Goal: Task Accomplishment & Management: Use online tool/utility

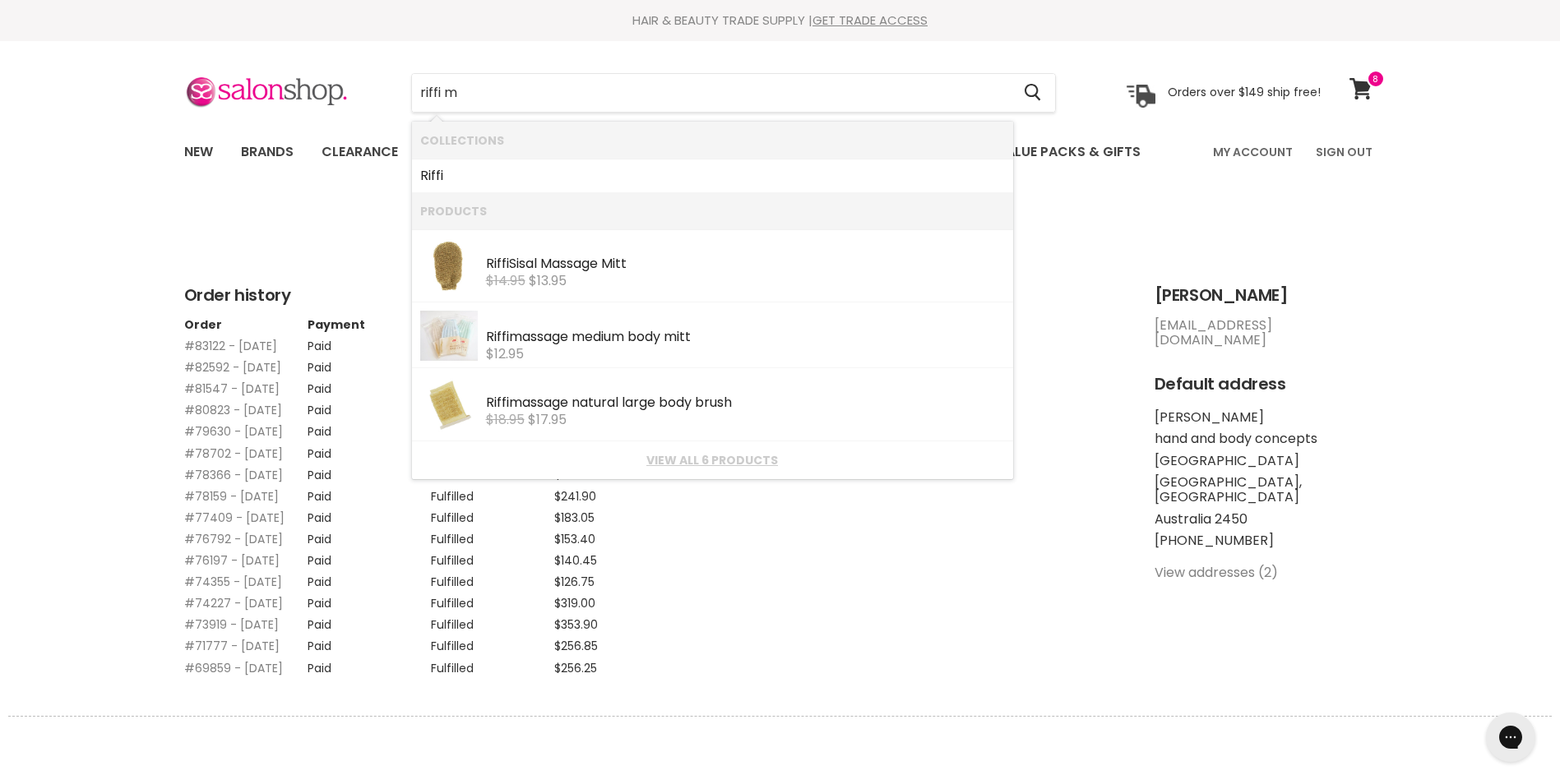
type input "riffi mi"
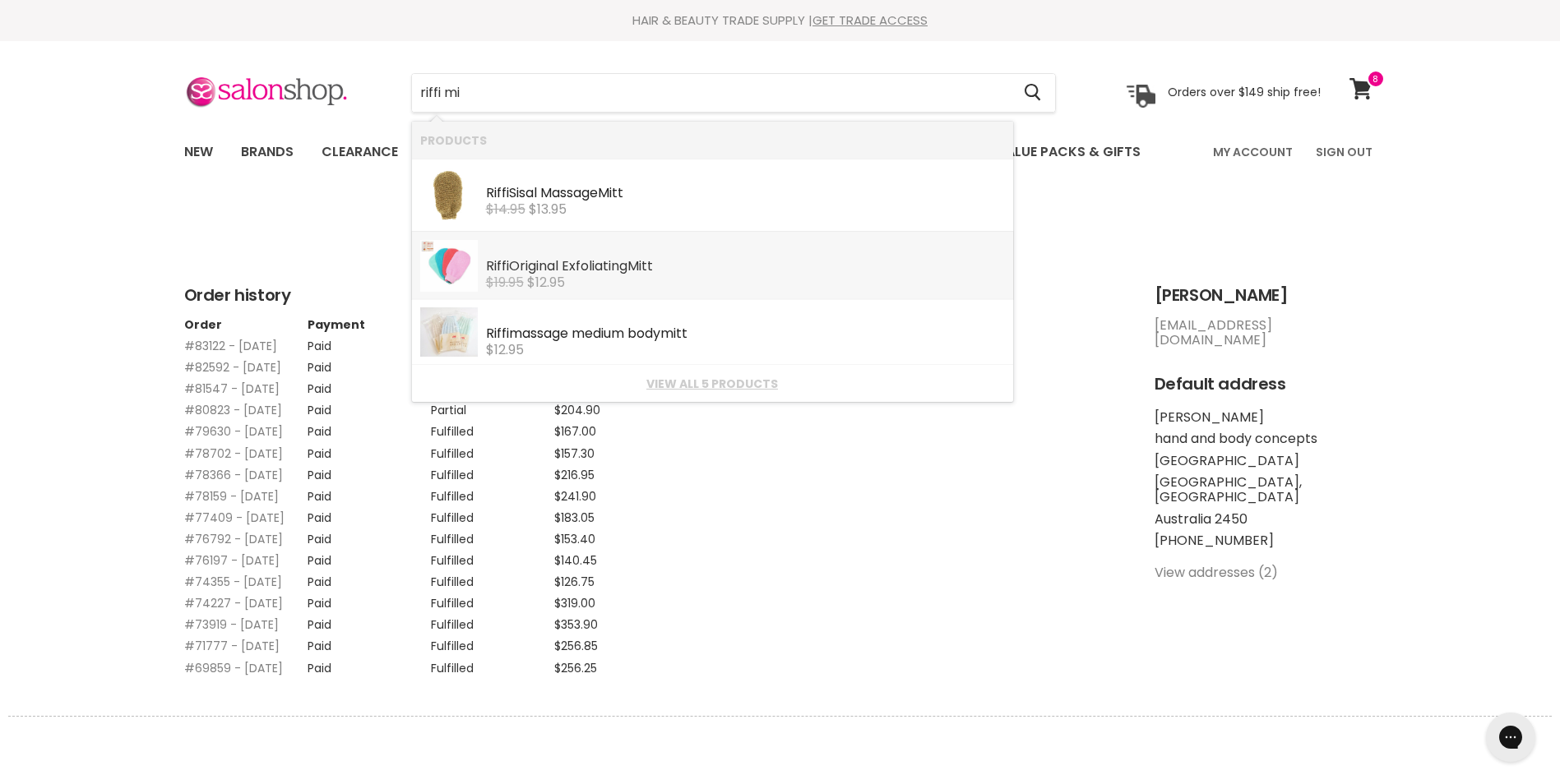
click at [570, 268] on div "Riffi Original Exfoliating Mi tt" at bounding box center [746, 267] width 519 height 17
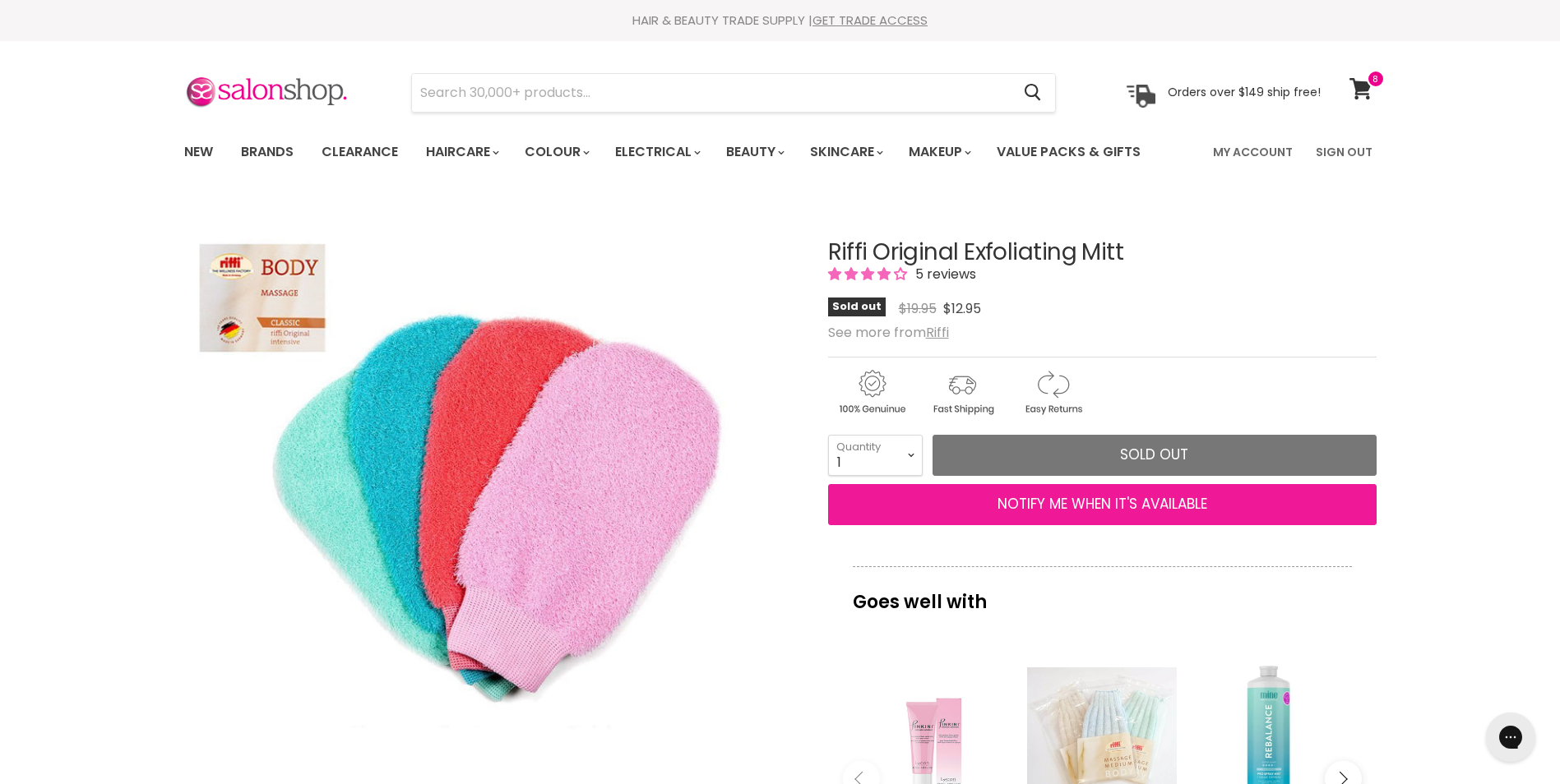
click at [1160, 508] on button "NOTIFY ME WHEN IT'S AVAILABLE" at bounding box center [1101, 505] width 548 height 41
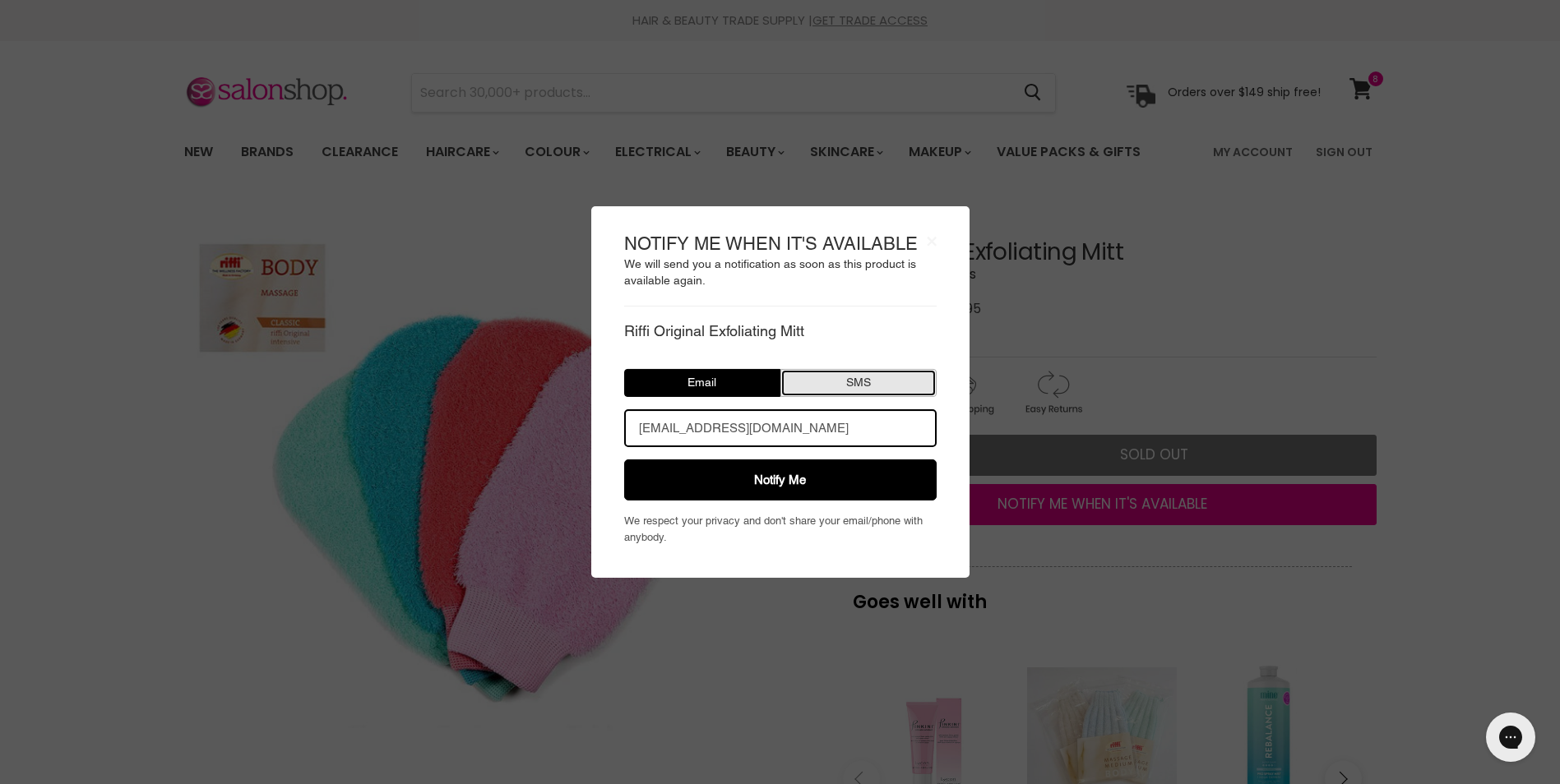
click at [881, 380] on button "SMS" at bounding box center [859, 382] width 156 height 28
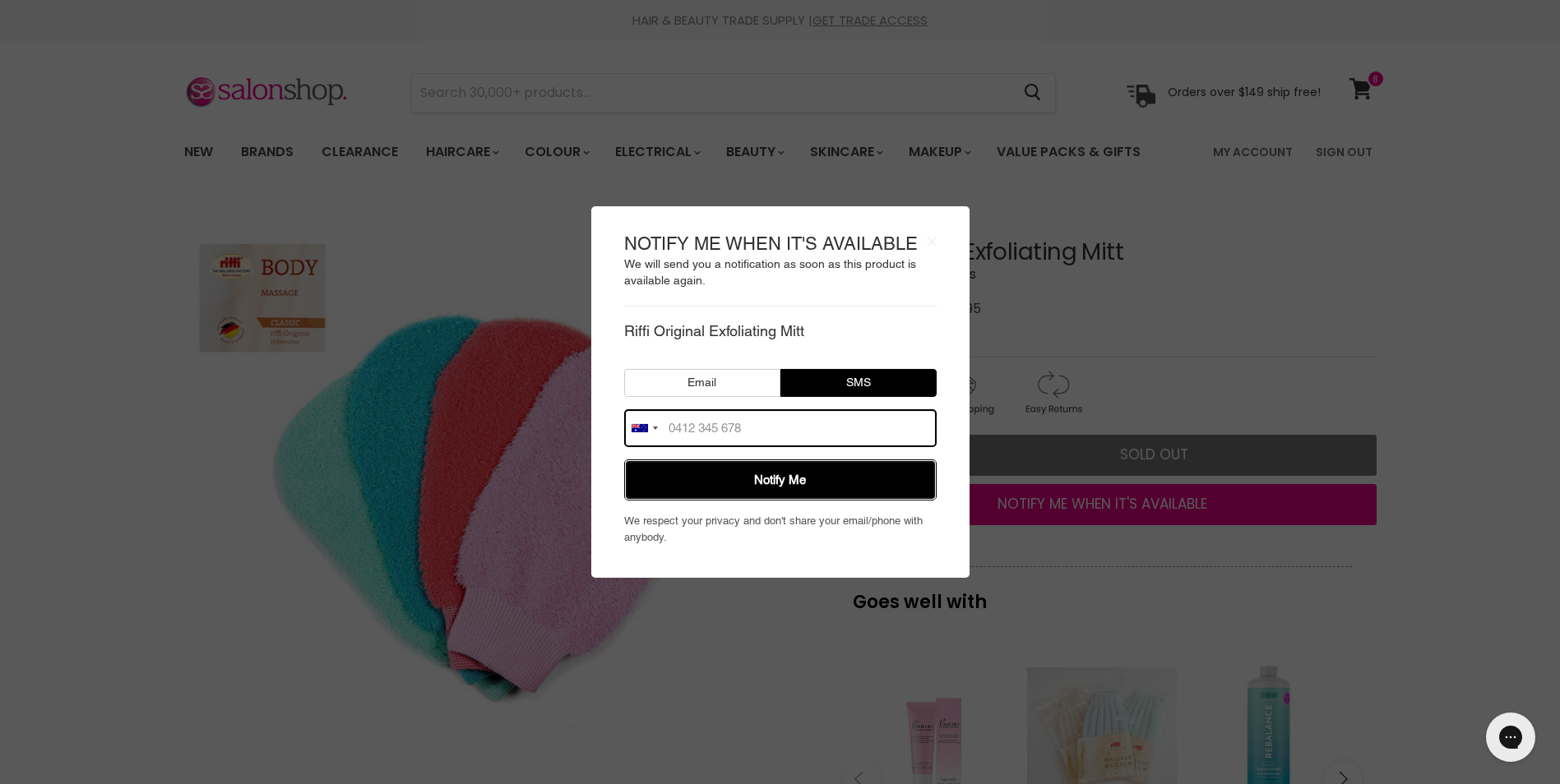
click at [862, 489] on button "Notify Me" at bounding box center [780, 480] width 312 height 41
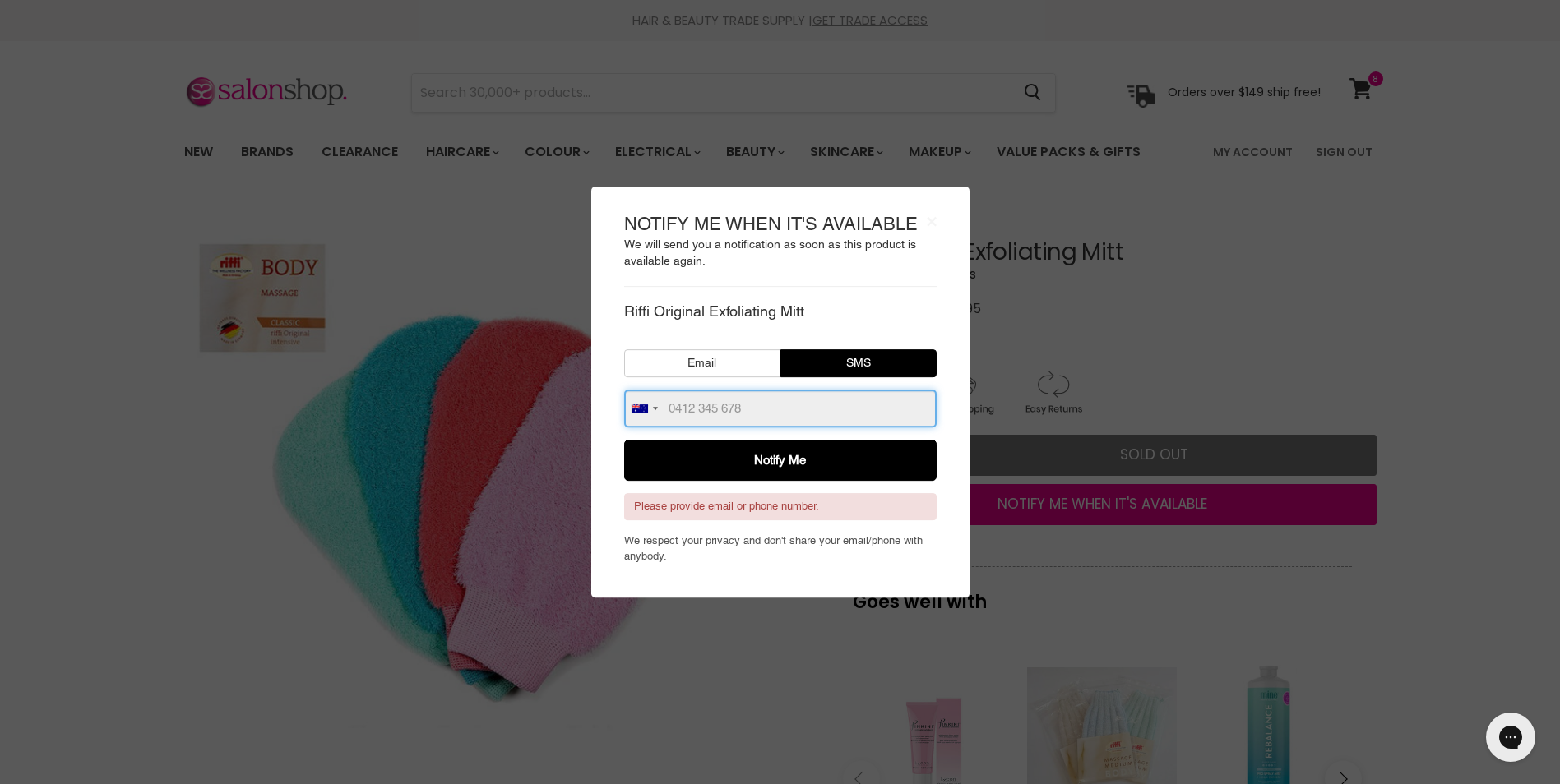
click at [765, 403] on input "number" at bounding box center [780, 408] width 312 height 38
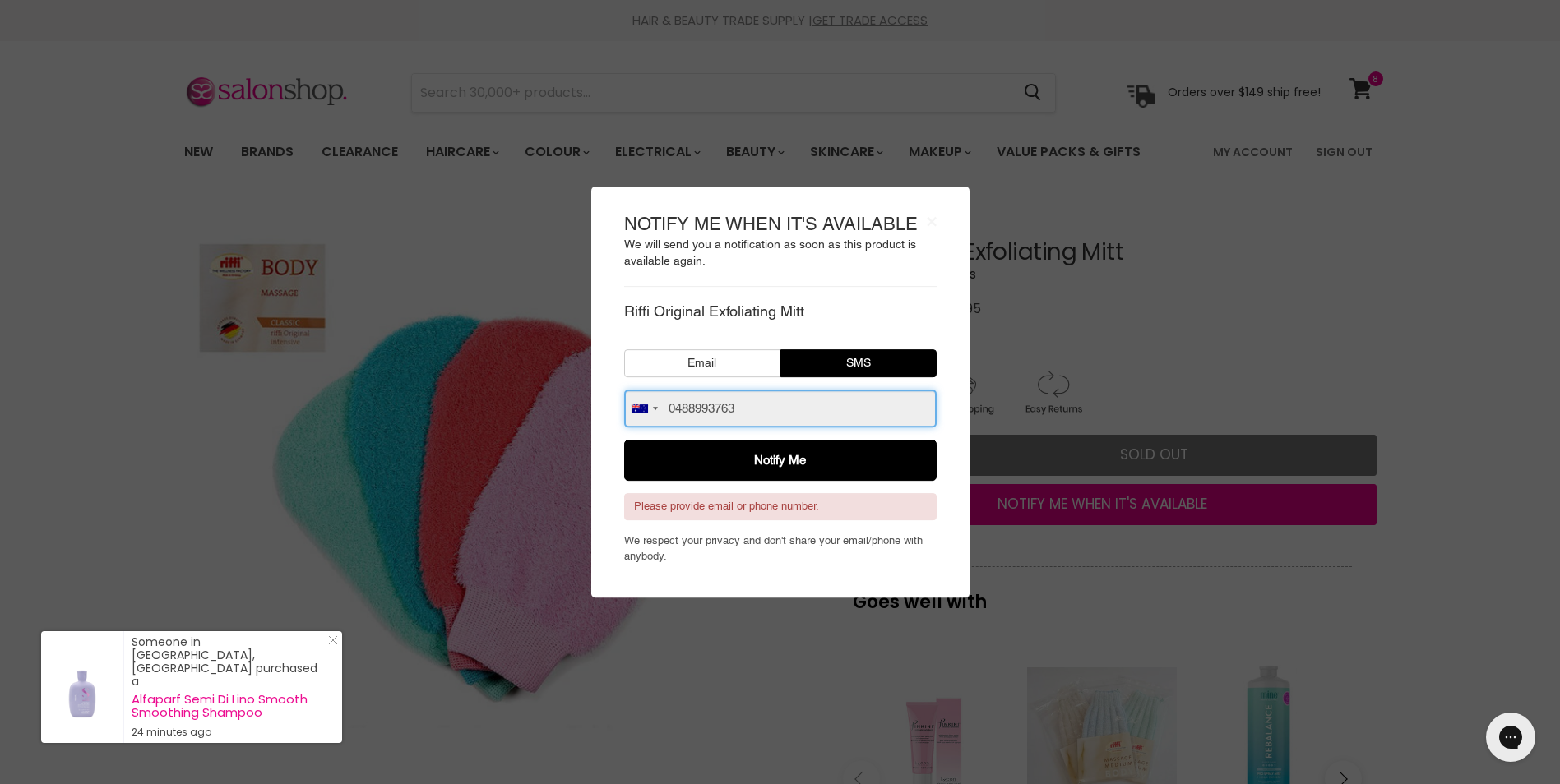
type input "0488993763"
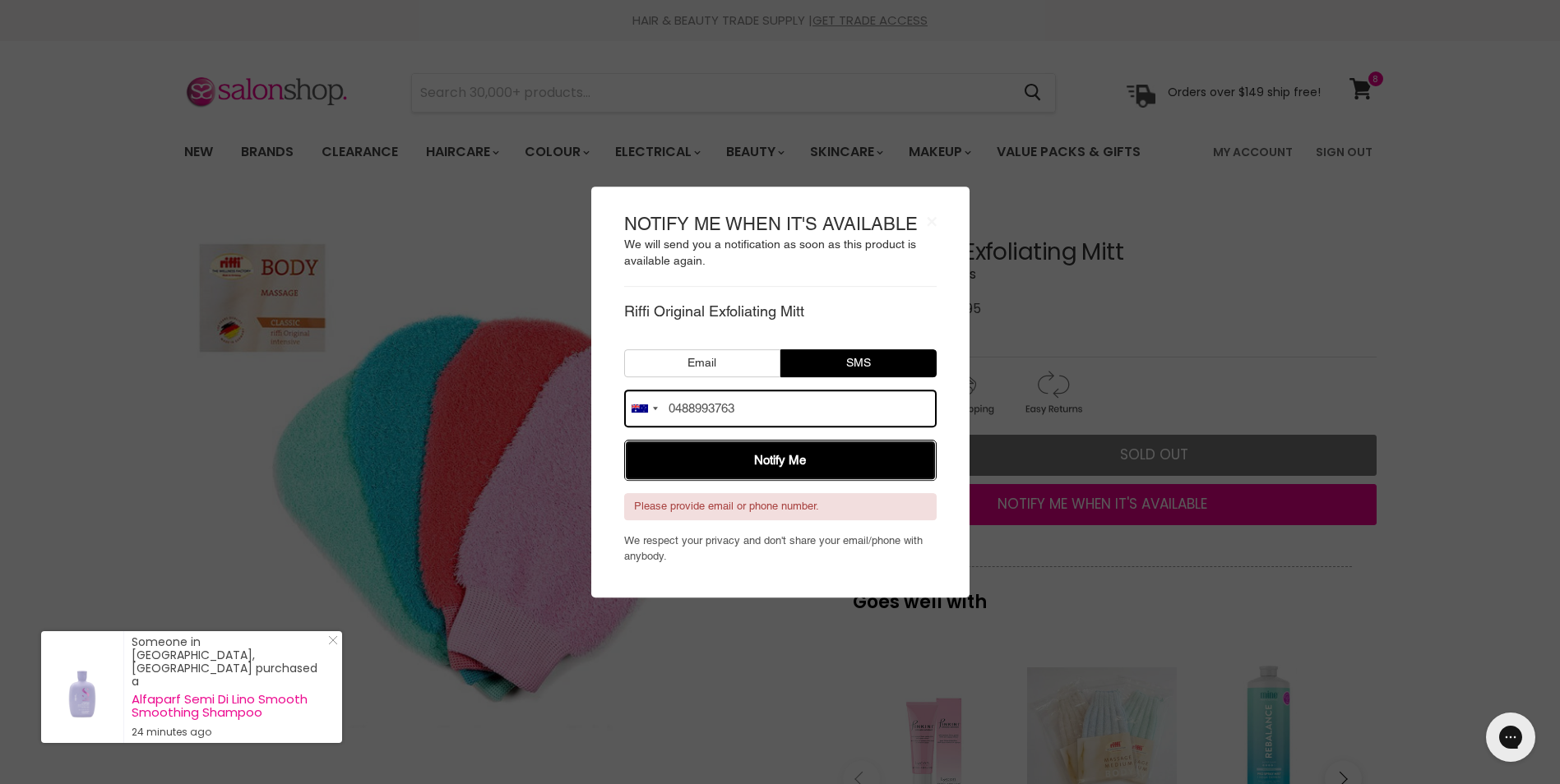
drag, startPoint x: 784, startPoint y: 459, endPoint x: 799, endPoint y: 458, distance: 15.0
click at [786, 459] on button "Notify Me" at bounding box center [780, 460] width 312 height 41
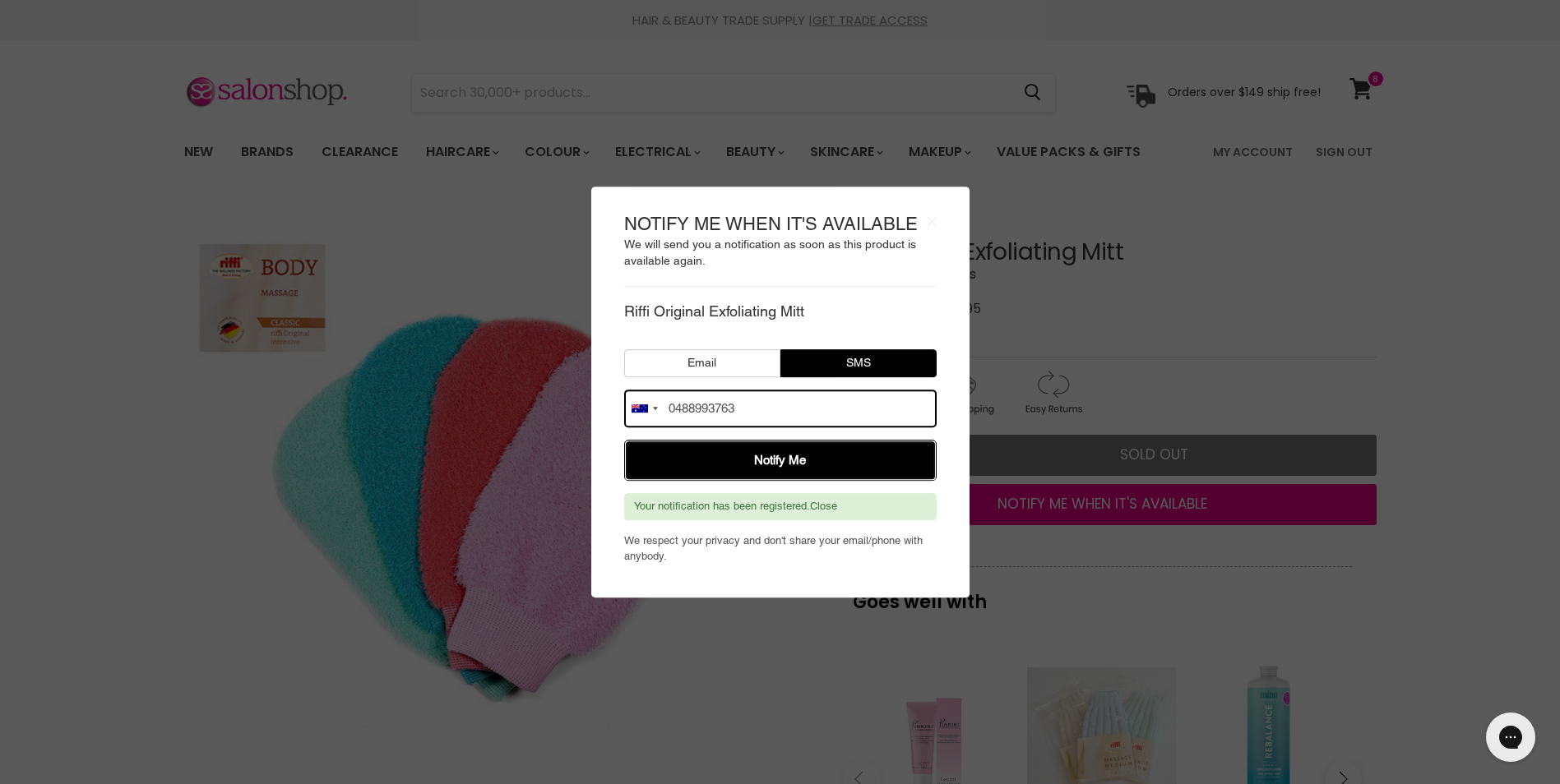
click at [799, 458] on button "Notify Me" at bounding box center [780, 460] width 312 height 41
click at [770, 458] on button "Notify Me" at bounding box center [780, 460] width 312 height 41
click at [777, 455] on button "Notify Me" at bounding box center [780, 460] width 312 height 41
click at [1068, 603] on body "× NOTIFY ME WHEN IT'S AVAILABLE We will send you a notification as soon as this…" at bounding box center [780, 392] width 1560 height 784
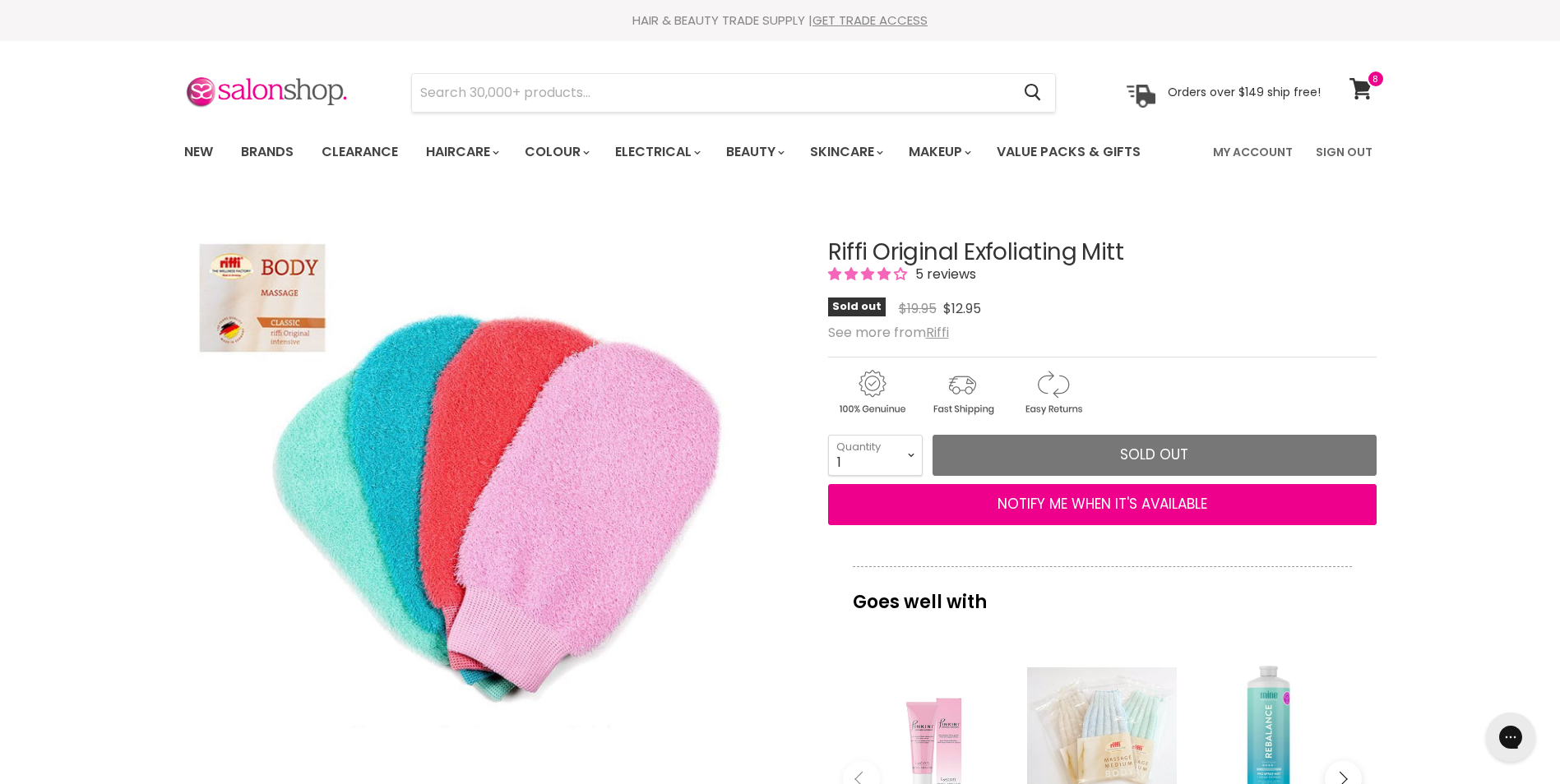
click at [850, 302] on span "Sold out" at bounding box center [856, 307] width 58 height 19
click at [940, 333] on u "Riffi" at bounding box center [937, 332] width 23 height 19
